Goal: Check status

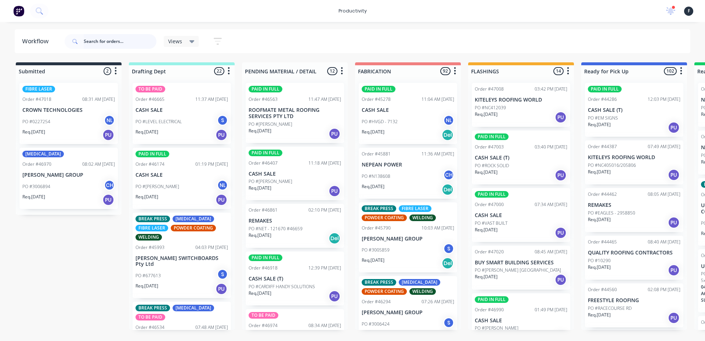
click at [126, 39] on input "text" at bounding box center [120, 41] width 73 height 15
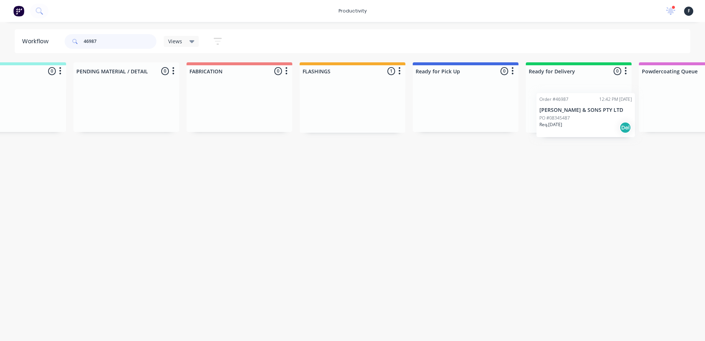
drag, startPoint x: 499, startPoint y: 101, endPoint x: 569, endPoint y: 111, distance: 70.1
click at [569, 111] on div "Submitted 0 Sort By Created date Required date Order number Customer name Most …" at bounding box center [438, 97] width 1224 height 70
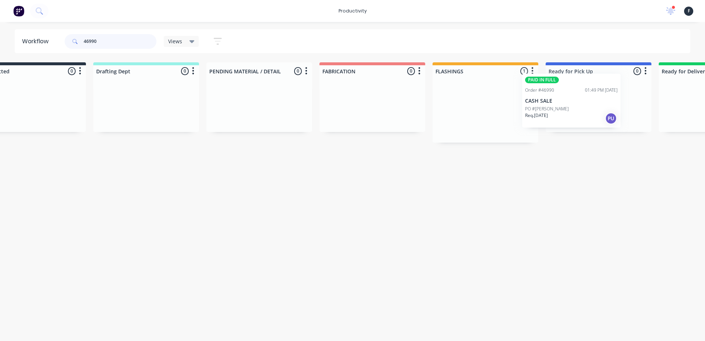
drag, startPoint x: 521, startPoint y: 114, endPoint x: 608, endPoint y: 101, distance: 88.0
click at [608, 101] on div "Submitted 0 Sort By Created date Required date Order number Customer name Most …" at bounding box center [571, 102] width 1224 height 80
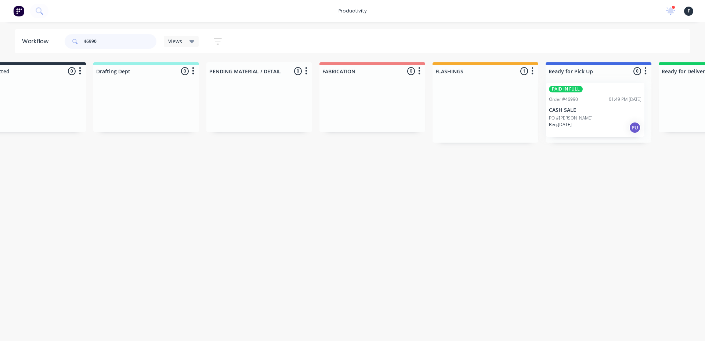
scroll to position [0, 39]
type input "46990"
click at [597, 115] on div "PO #[PERSON_NAME]" at bounding box center [595, 118] width 92 height 7
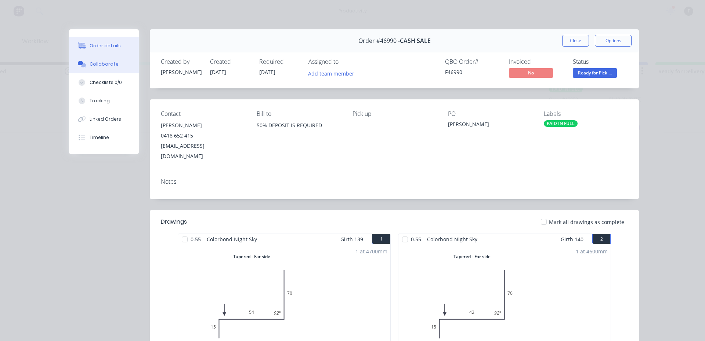
click at [122, 68] on button "Collaborate" at bounding box center [104, 64] width 70 height 18
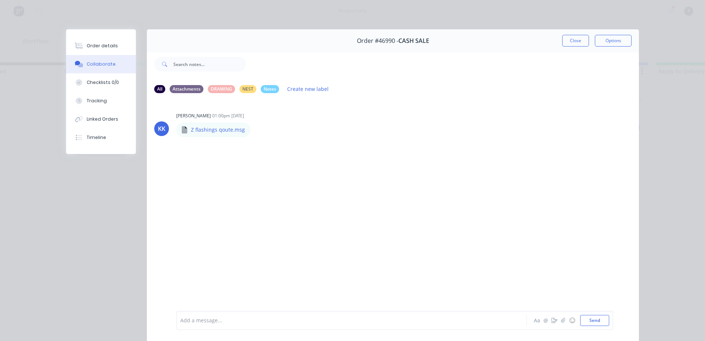
click at [288, 321] on div at bounding box center [341, 321] width 321 height 8
